Goal: Information Seeking & Learning: Learn about a topic

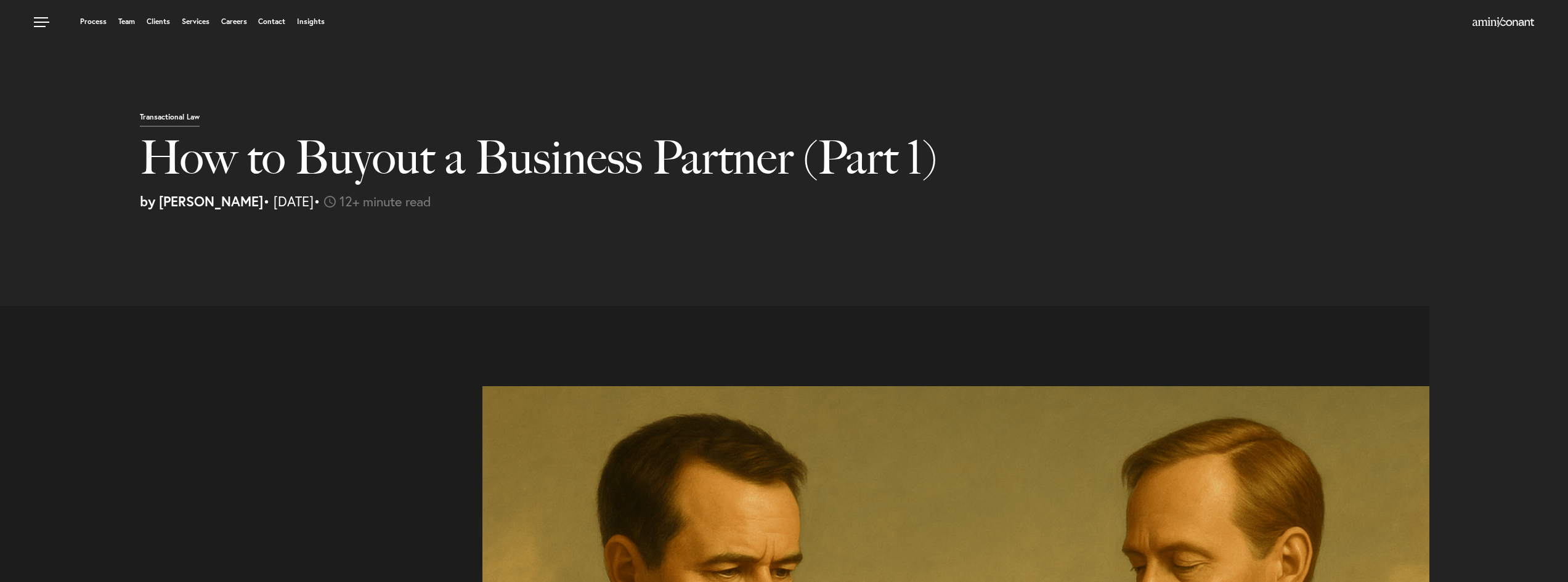
select select "US"
select select "Austin"
select select "Business and Civil Litigation"
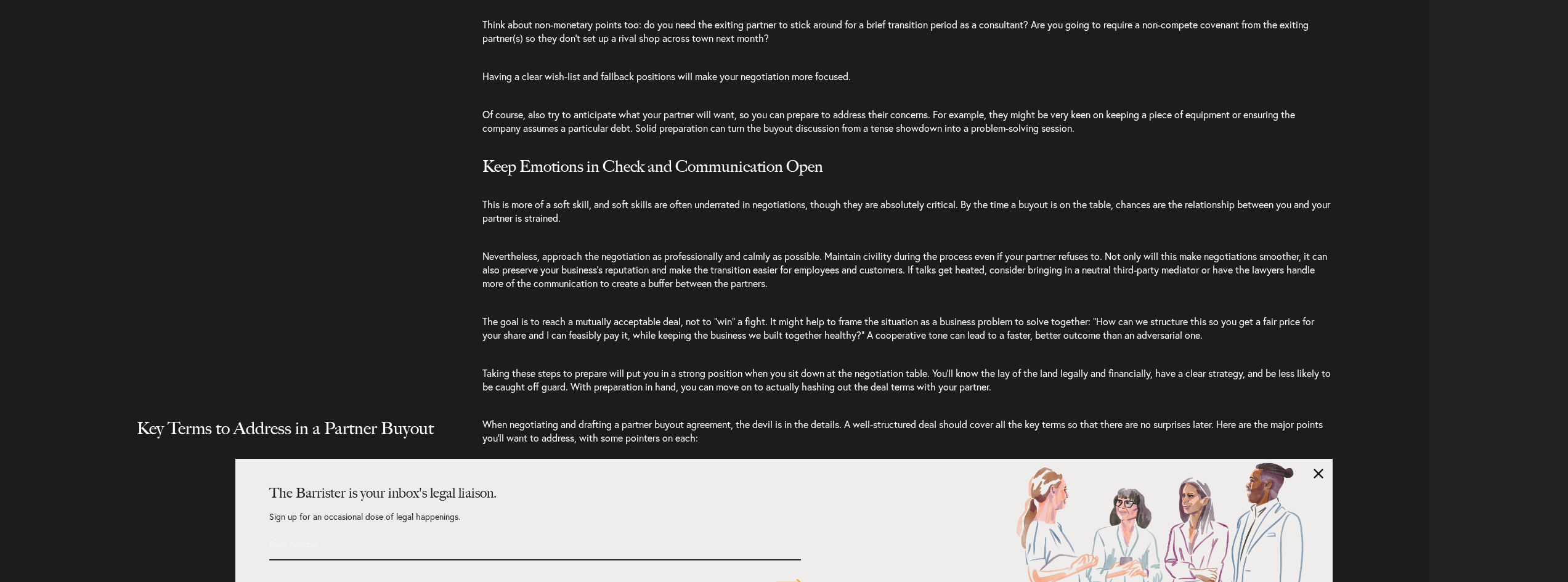
scroll to position [3245, 0]
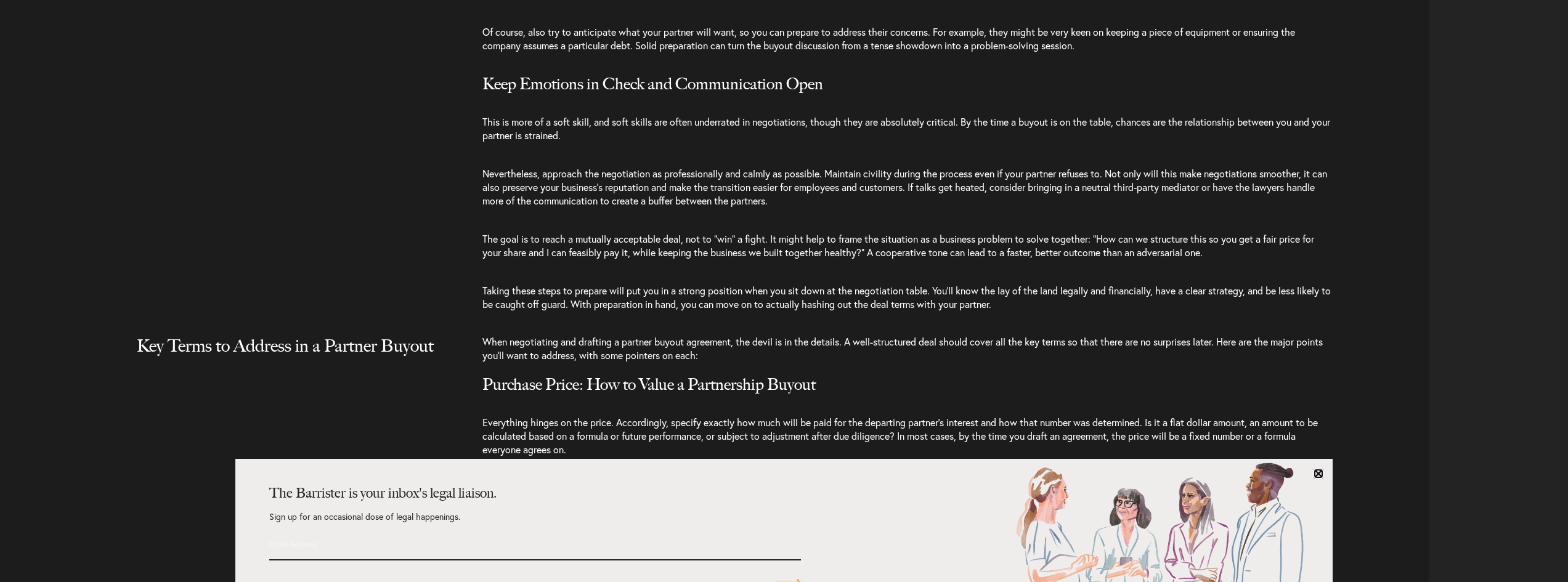
click at [1321, 476] on link at bounding box center [1319, 474] width 10 height 10
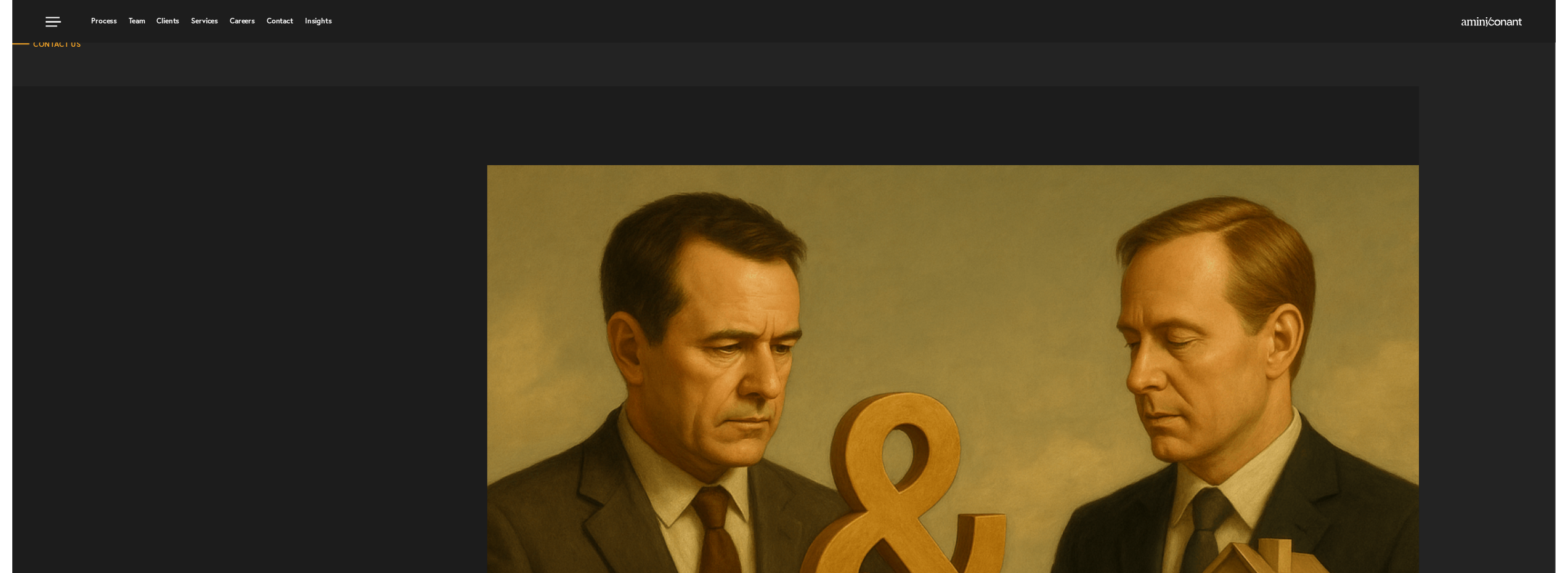
scroll to position [0, 0]
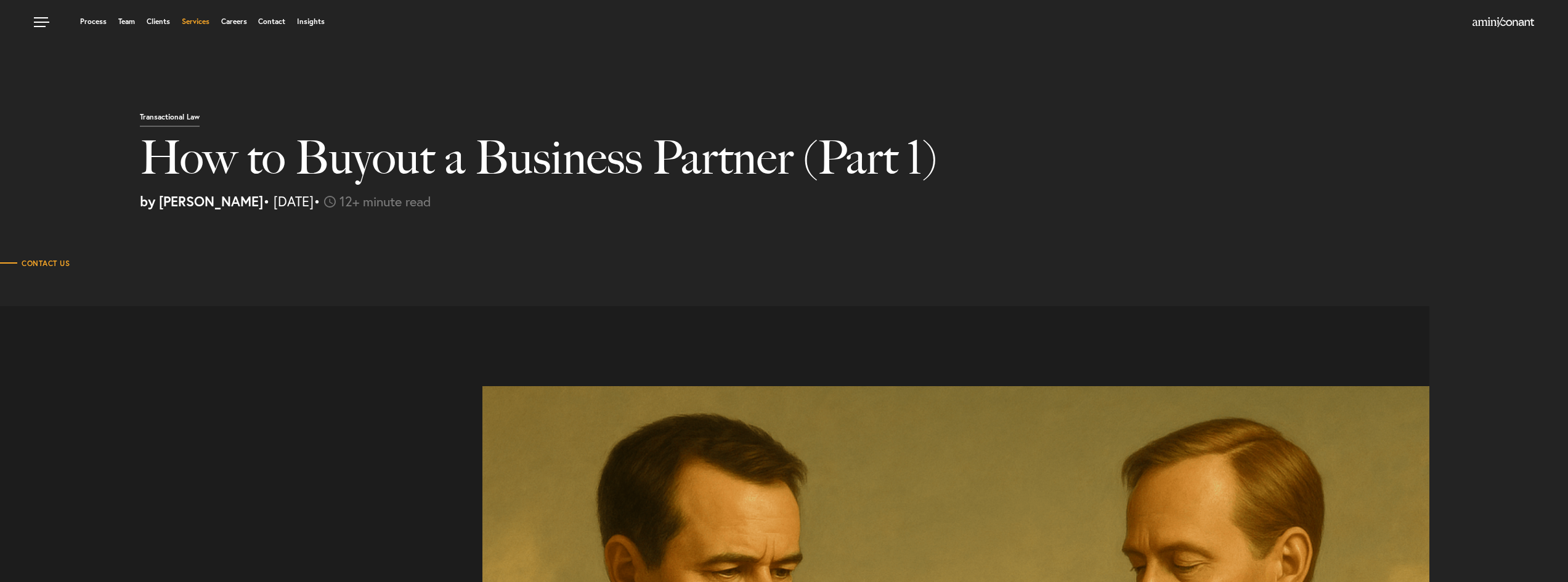
click at [195, 18] on link "Services" at bounding box center [195, 22] width 28 height 7
select select "US"
select select "Austin"
select select "Business and Civil Litigation"
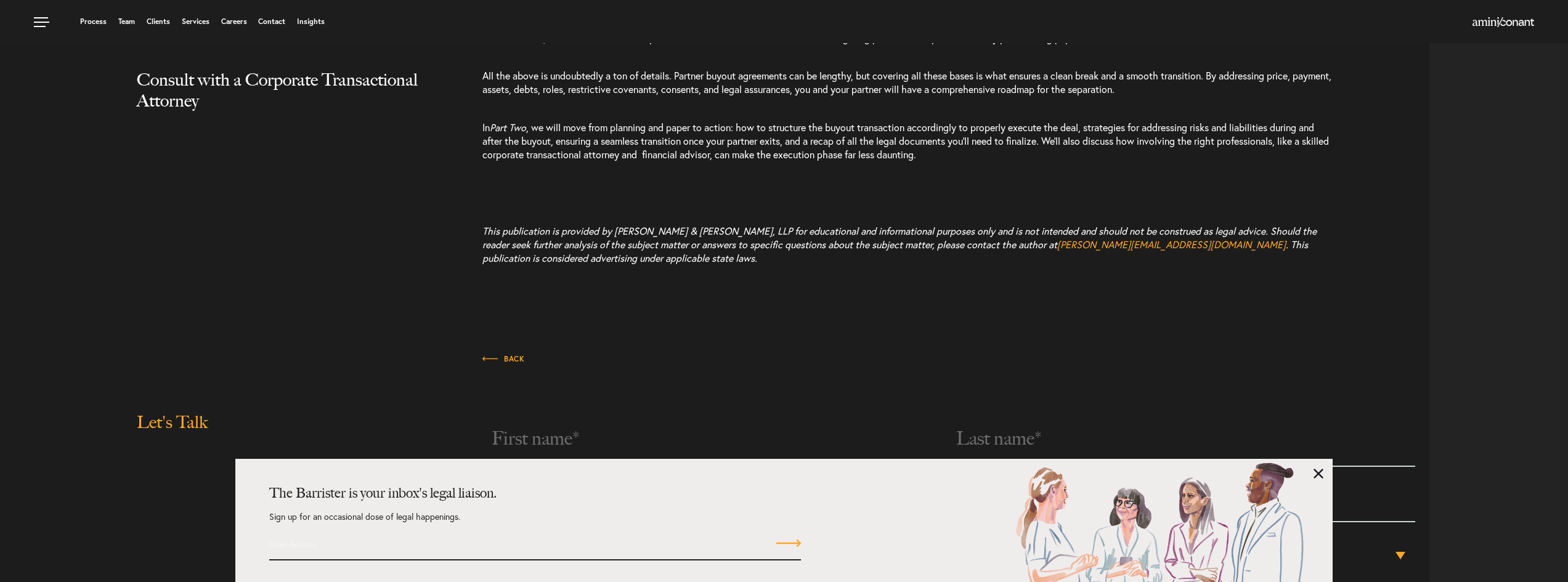
scroll to position [6382, 0]
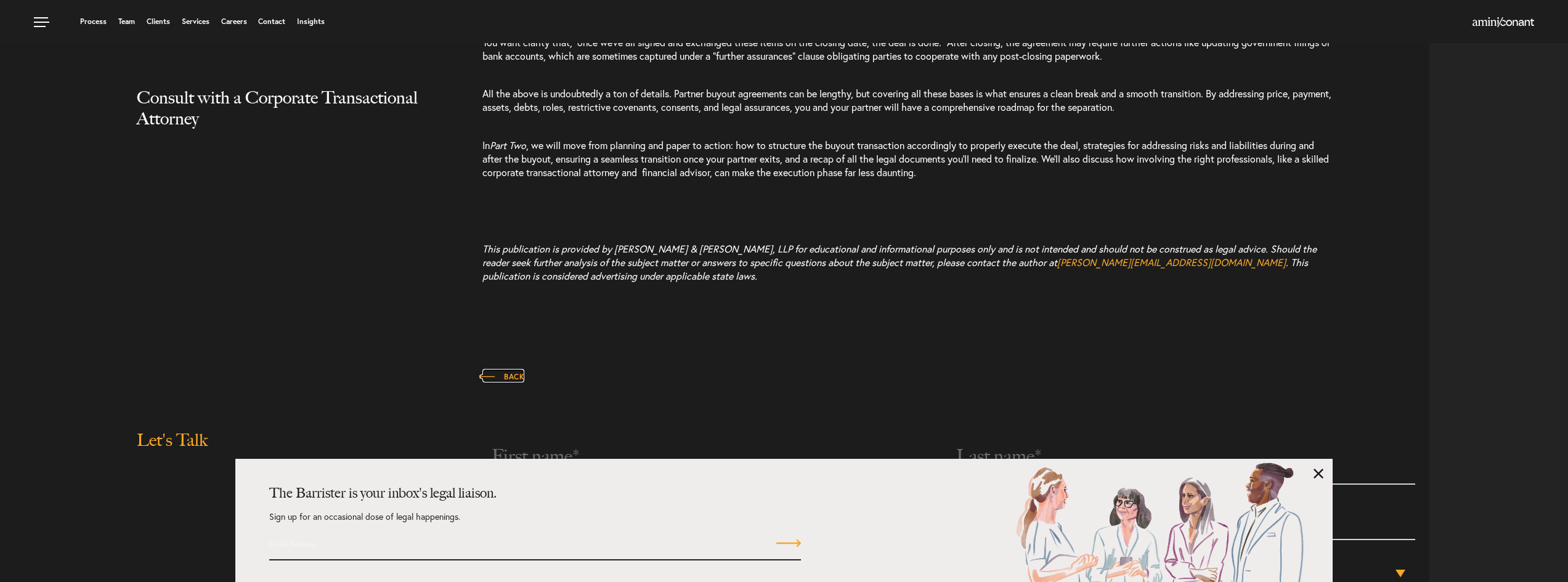
click at [503, 383] on link "Back" at bounding box center [503, 376] width 42 height 14
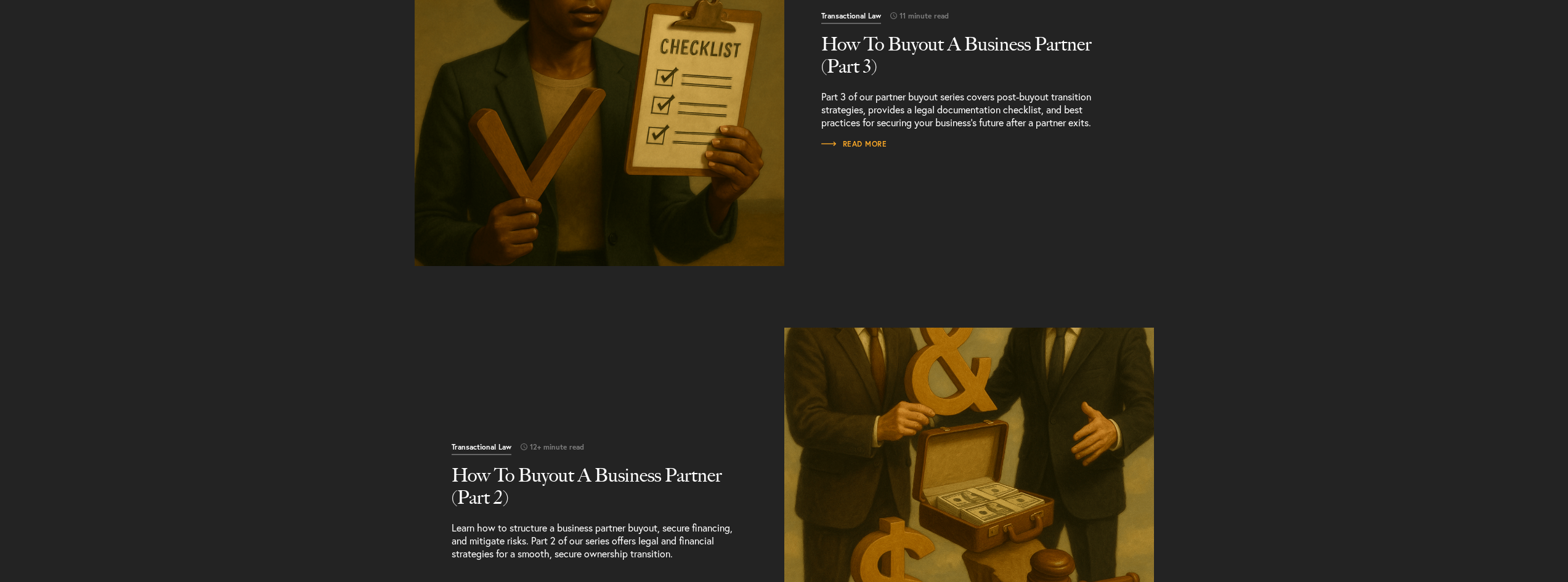
scroll to position [534, 0]
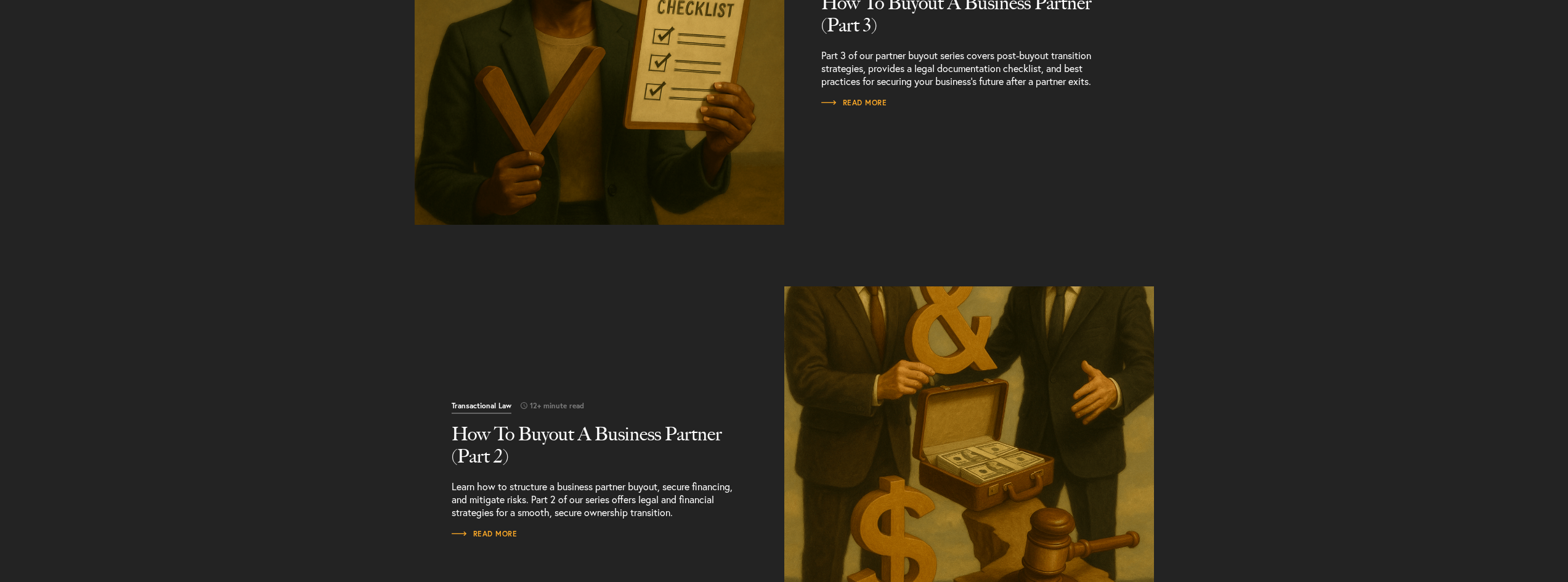
click at [505, 423] on h2 "How To Buyout A Business Partner (Part 2)" at bounding box center [599, 445] width 296 height 44
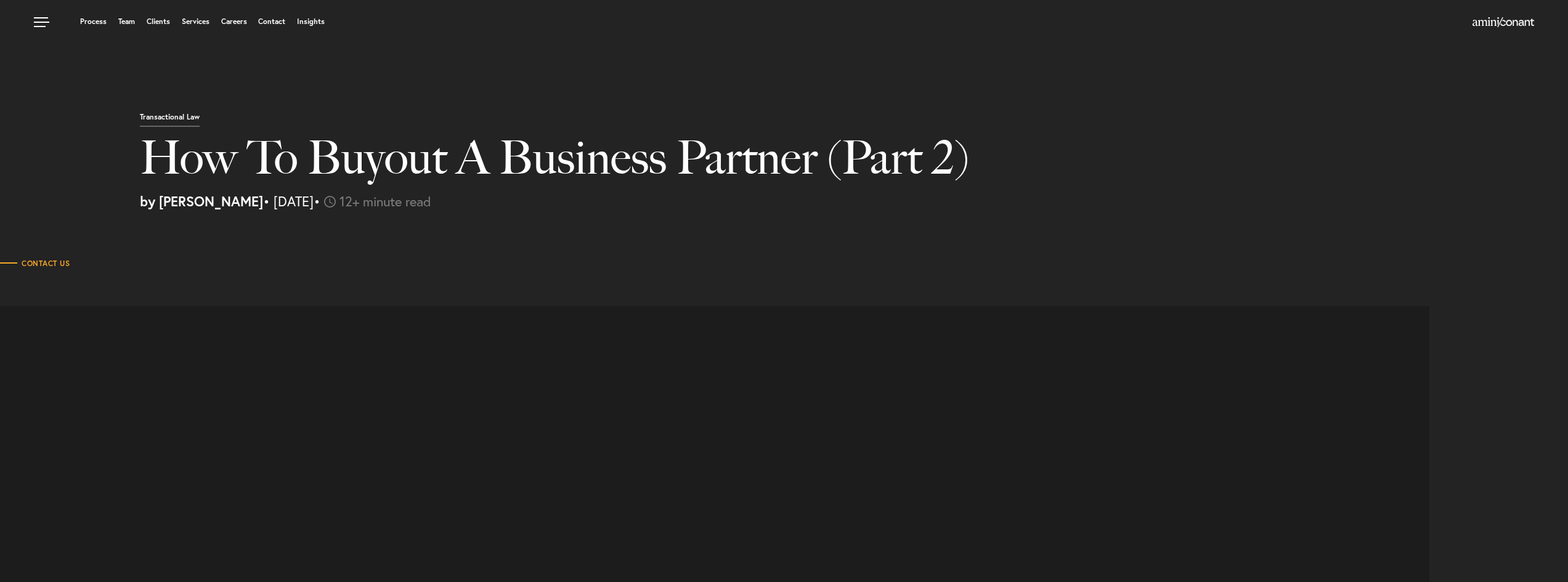
select select "US"
select select "Austin"
select select "Business and Civil Litigation"
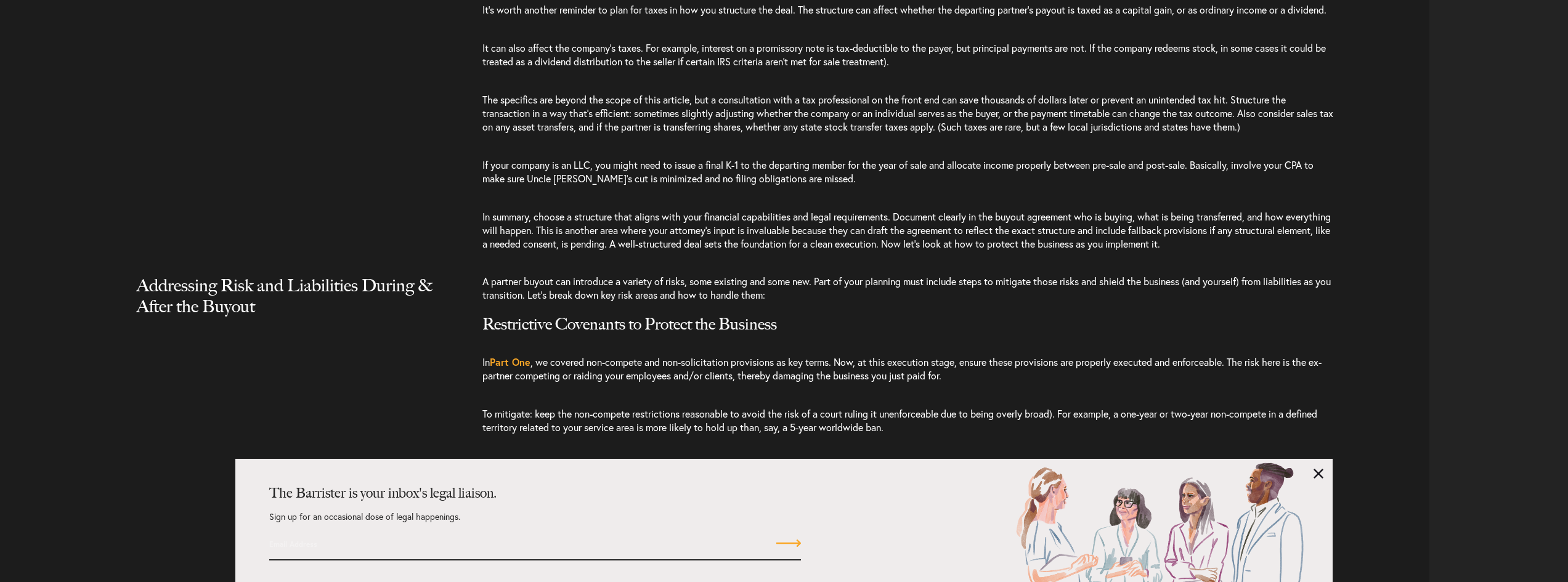
scroll to position [2547, 0]
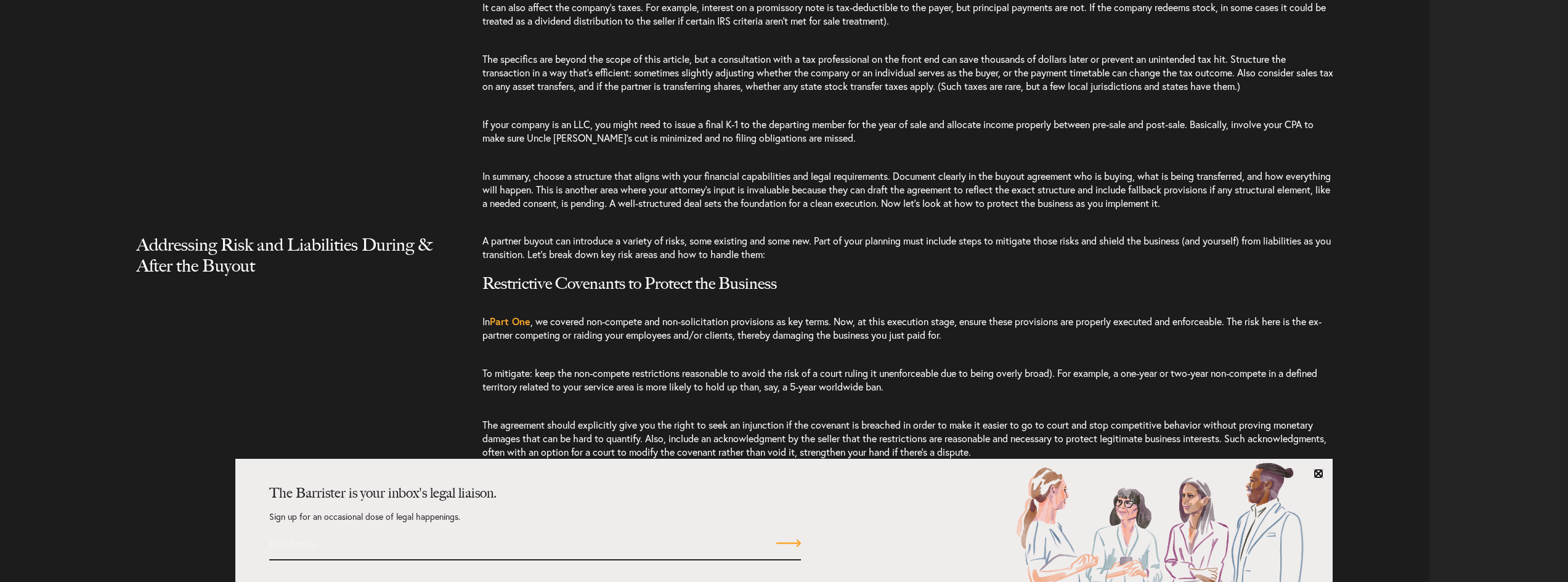
click at [1321, 475] on link at bounding box center [1319, 474] width 10 height 10
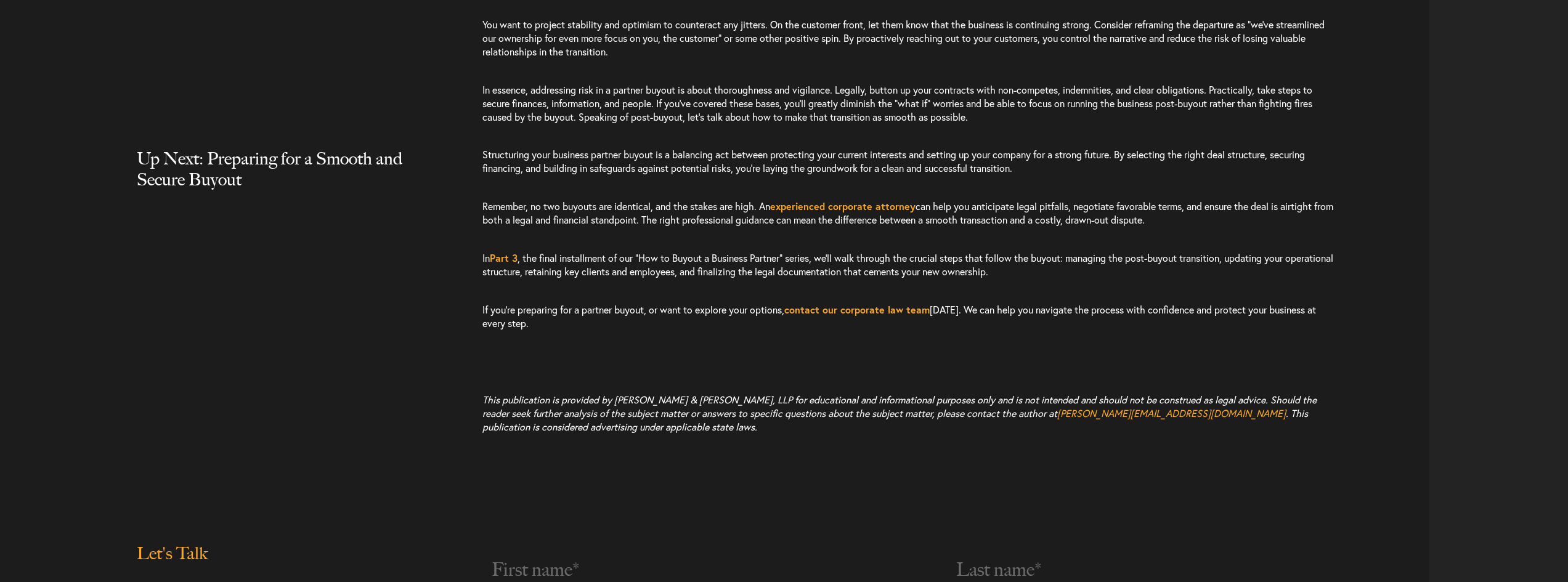
scroll to position [4724, 0]
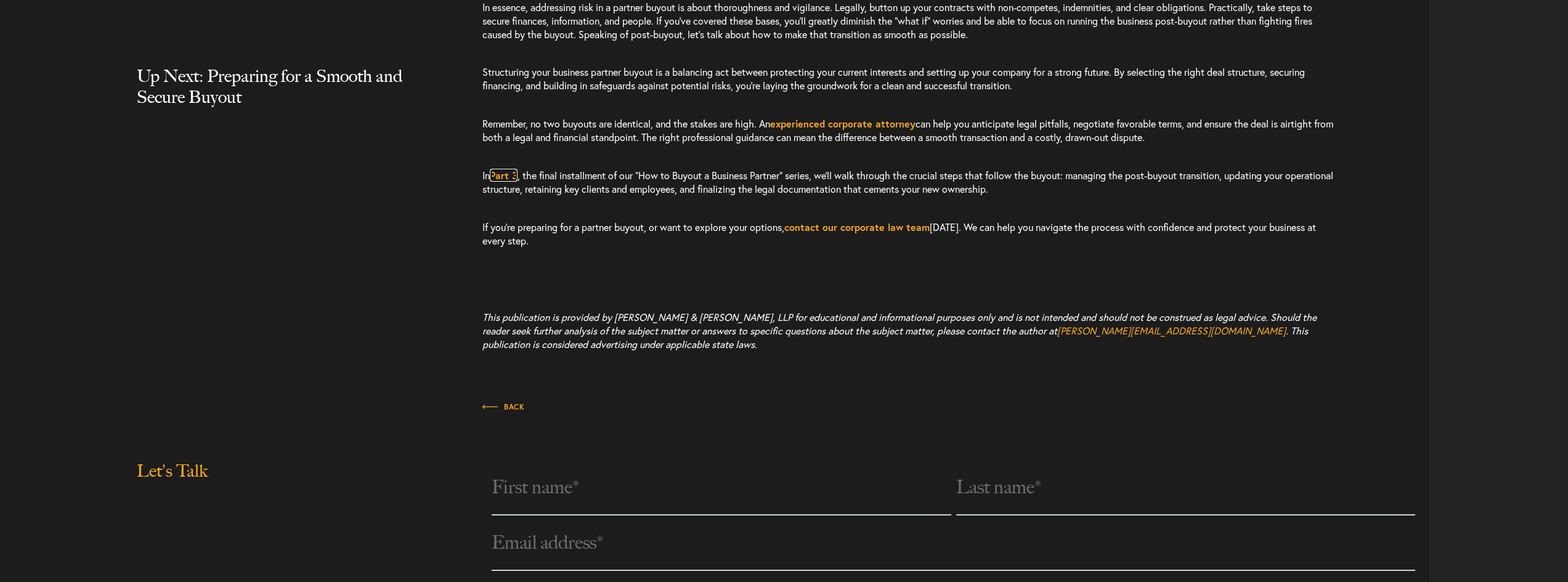
click at [518, 182] on link "Part 3" at bounding box center [504, 175] width 28 height 13
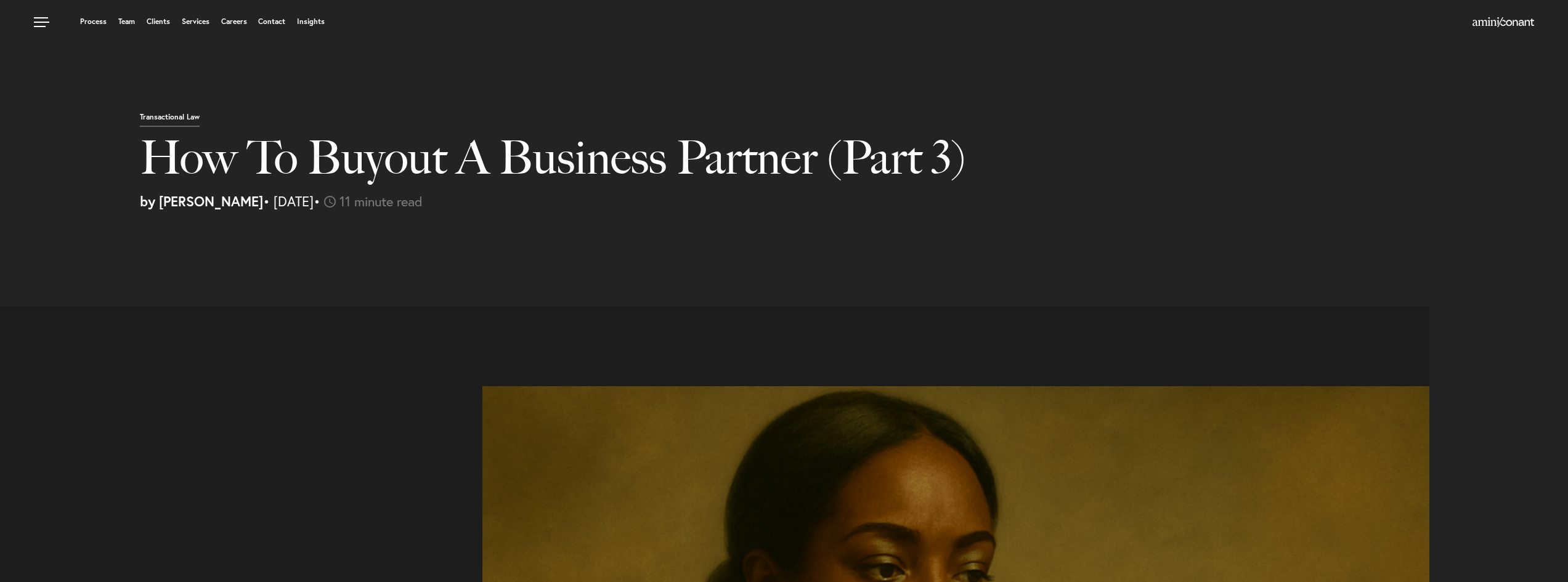
select select "US"
select select "Austin"
select select "Business and Civil Litigation"
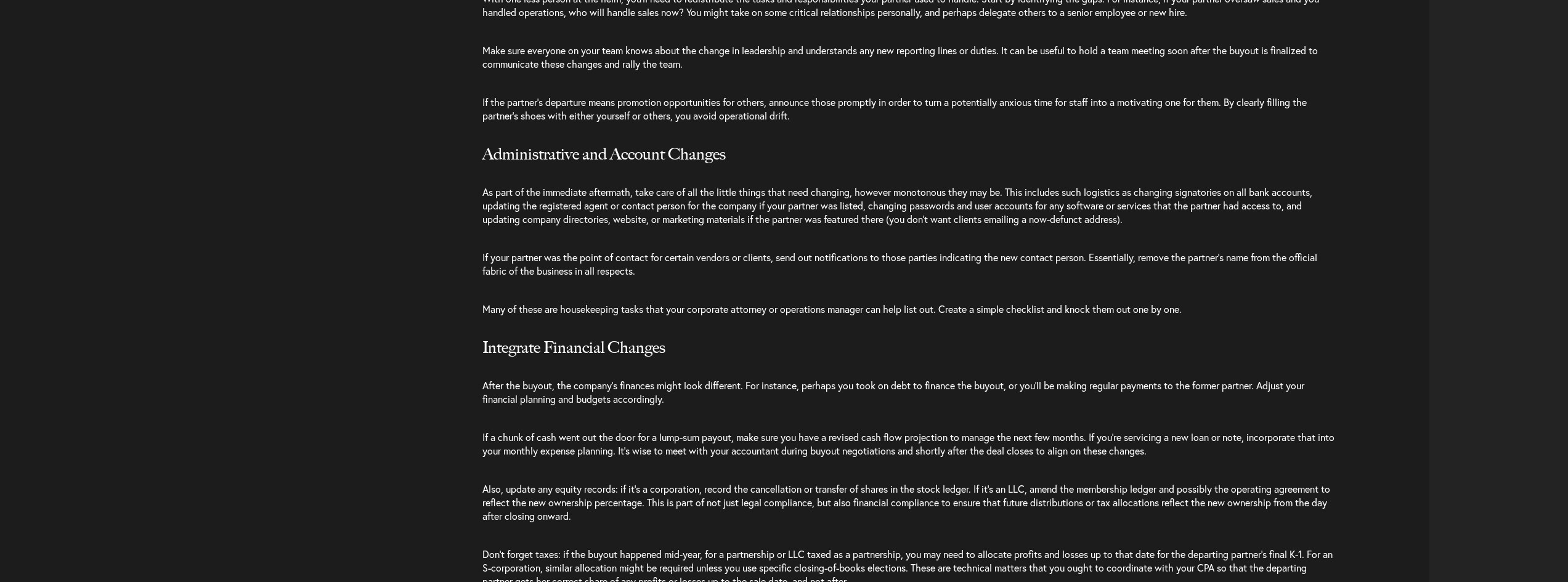
scroll to position [1684, 0]
